Goal: Contribute content: Contribute content

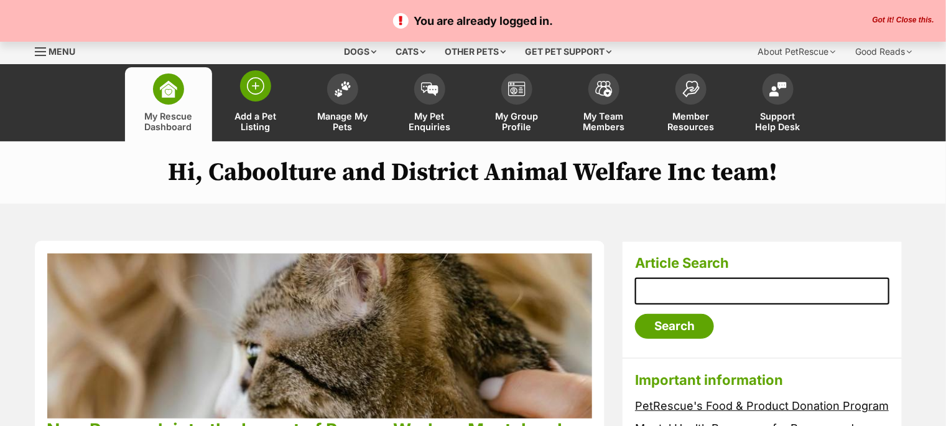
click at [270, 92] on link "Add a Pet Listing" at bounding box center [255, 104] width 87 height 74
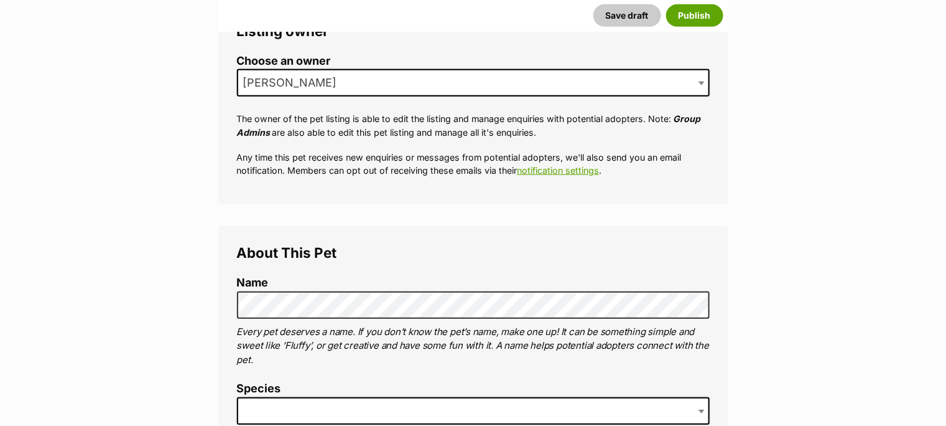
scroll to position [276, 0]
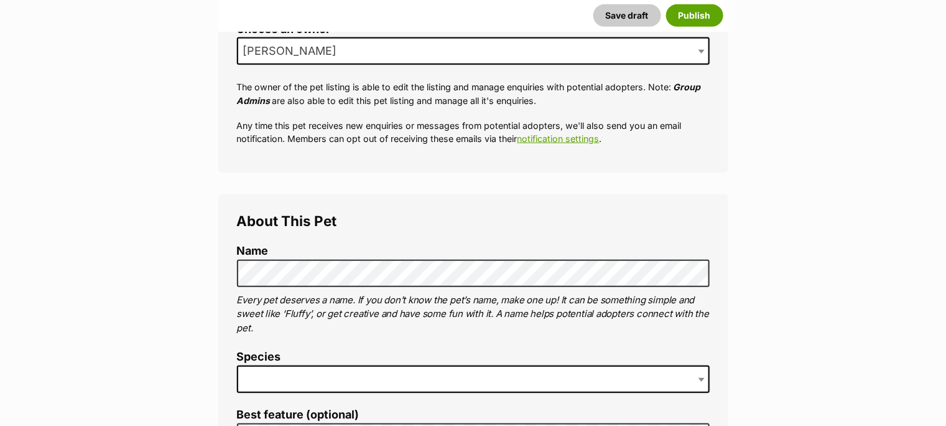
click at [332, 371] on span at bounding box center [473, 378] width 473 height 27
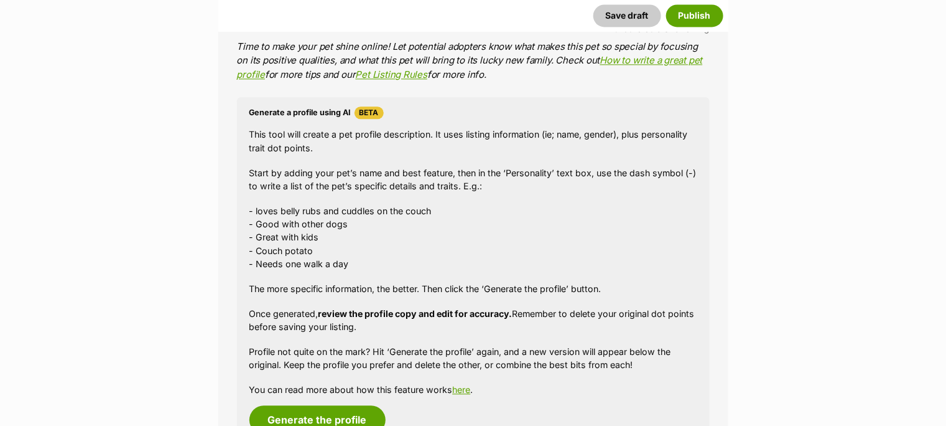
scroll to position [1106, 0]
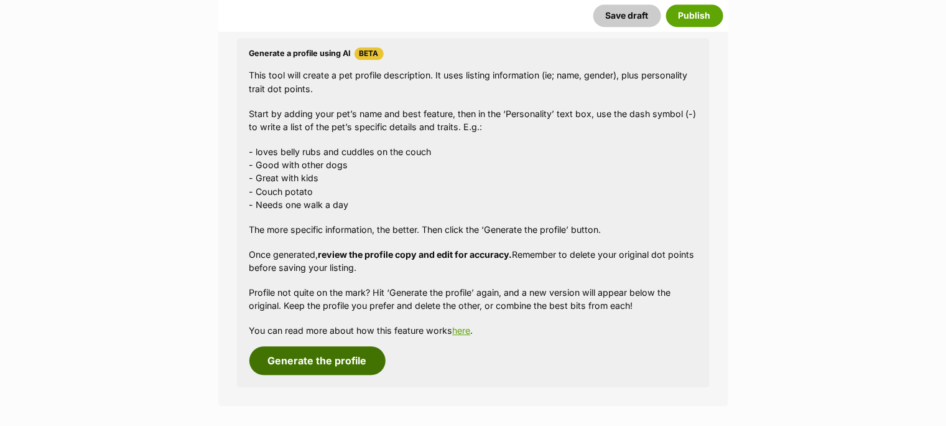
click at [347, 358] on button "Generate the profile" at bounding box center [317, 360] width 136 height 29
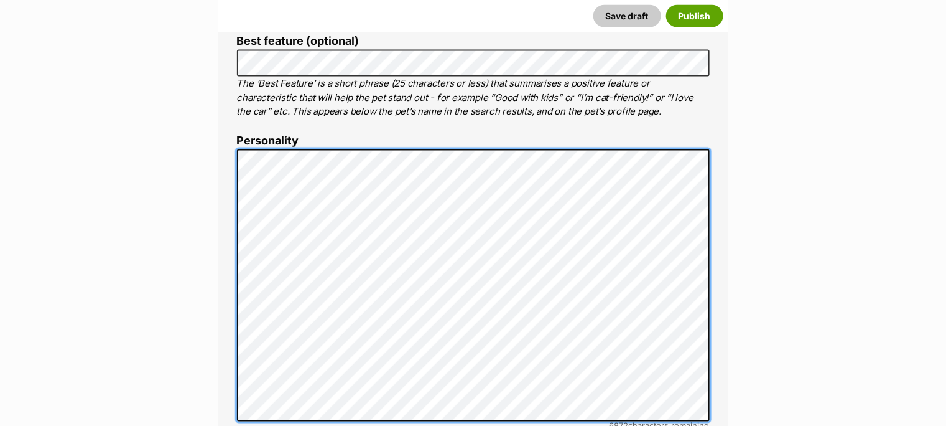
scroll to position [651, 0]
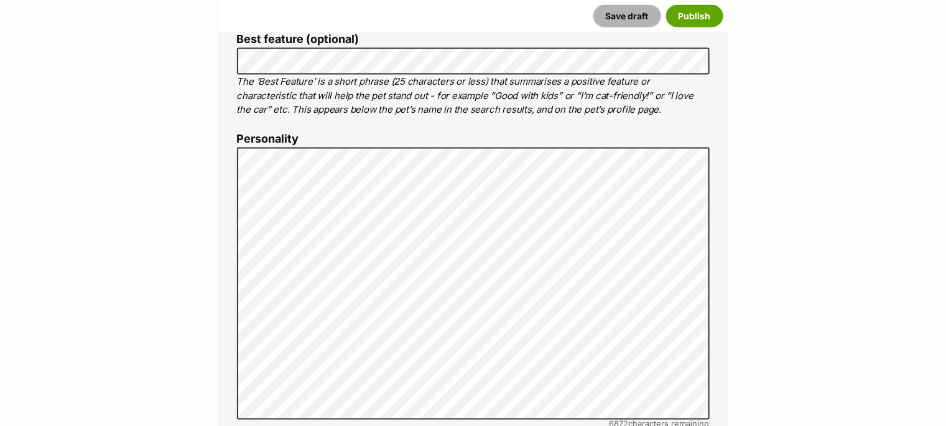
click at [623, 15] on button "Save draft" at bounding box center [628, 15] width 68 height 22
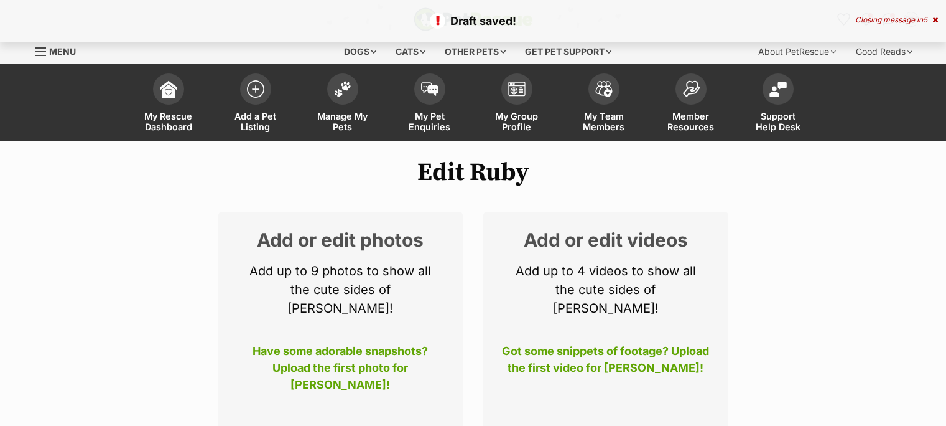
select select
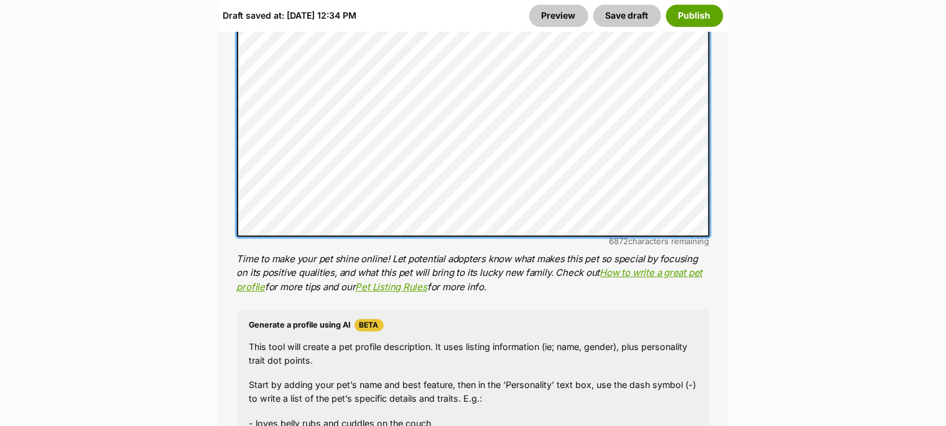
scroll to position [1123, 0]
